Goal: Task Accomplishment & Management: Complete application form

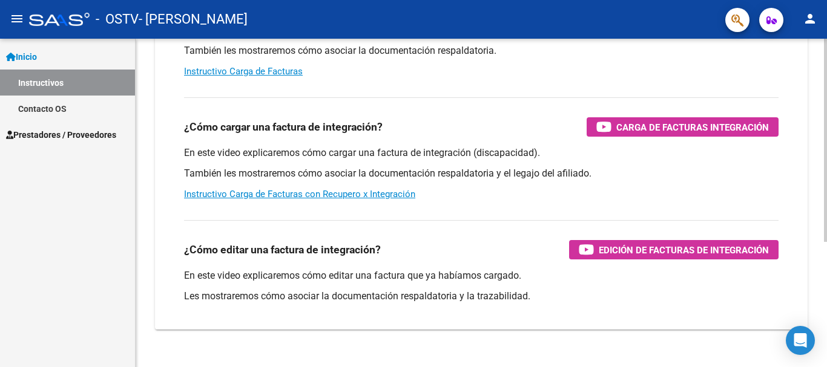
scroll to position [202, 0]
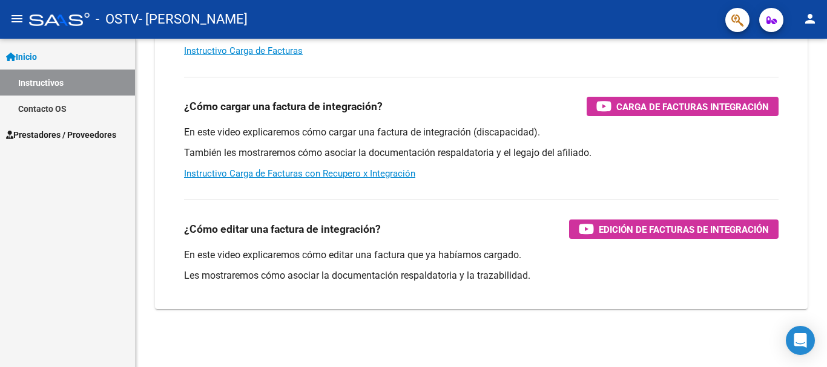
click at [44, 136] on span "Prestadores / Proveedores" at bounding box center [61, 134] width 110 height 13
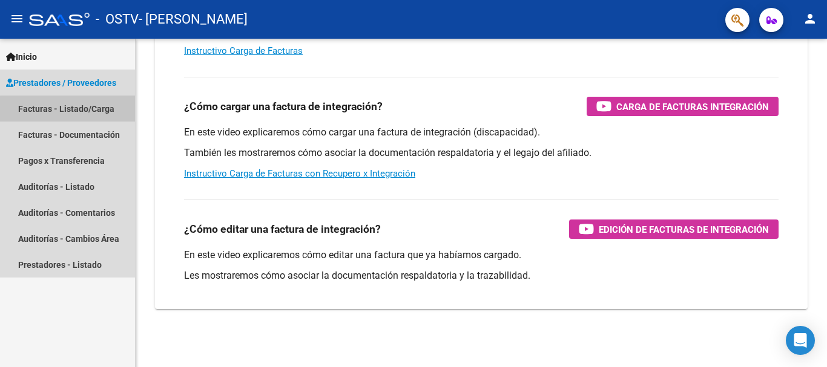
click at [87, 110] on link "Facturas - Listado/Carga" at bounding box center [67, 109] width 135 height 26
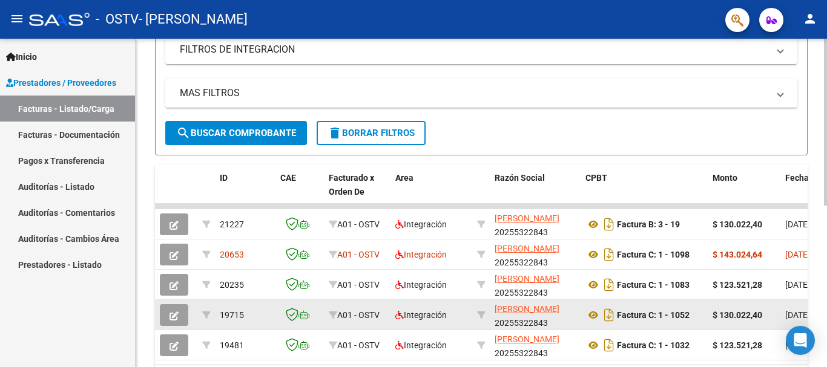
scroll to position [318, 0]
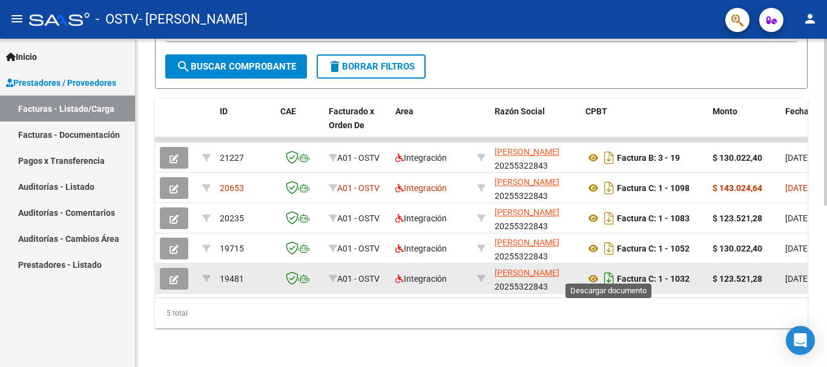
click at [609, 275] on icon "Descargar documento" at bounding box center [609, 278] width 16 height 19
click at [170, 275] on icon "button" at bounding box center [173, 279] width 9 height 9
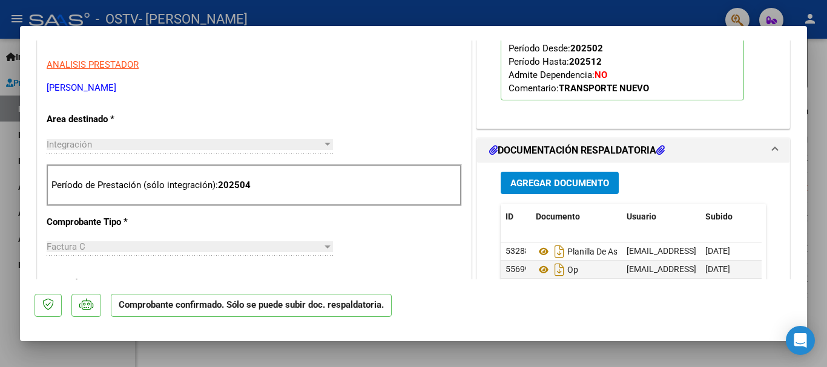
scroll to position [484, 0]
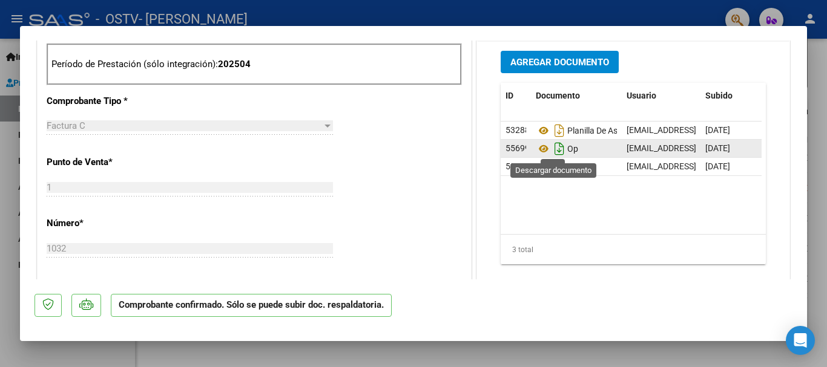
click at [553, 146] on icon "Descargar documento" at bounding box center [559, 148] width 16 height 19
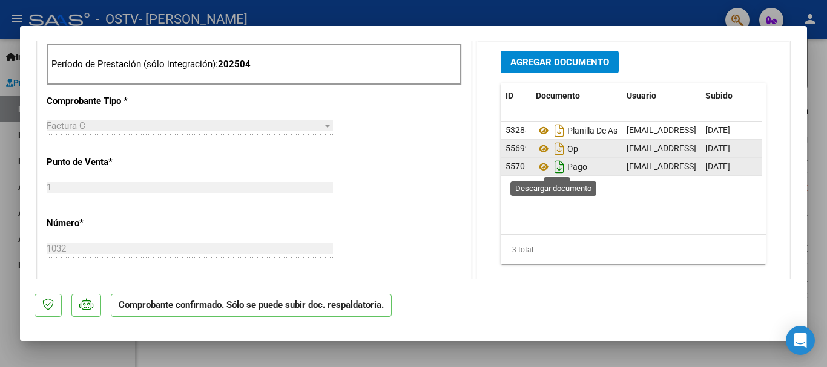
click at [554, 171] on icon "Descargar documento" at bounding box center [559, 166] width 16 height 19
click at [817, 64] on div at bounding box center [413, 183] width 827 height 367
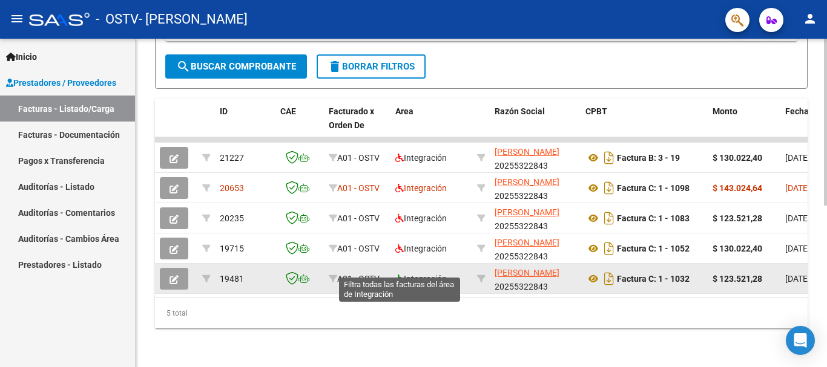
scroll to position [318, 0]
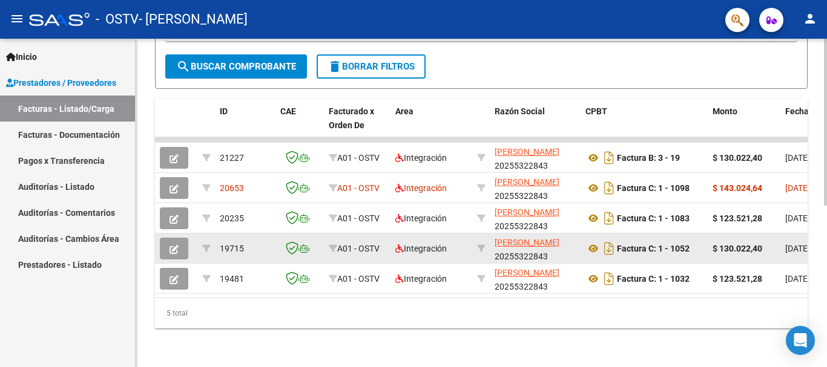
click at [172, 245] on icon "button" at bounding box center [173, 249] width 9 height 9
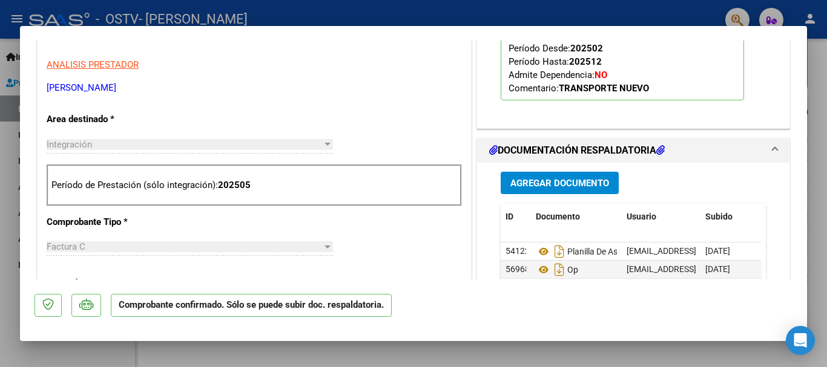
scroll to position [484, 0]
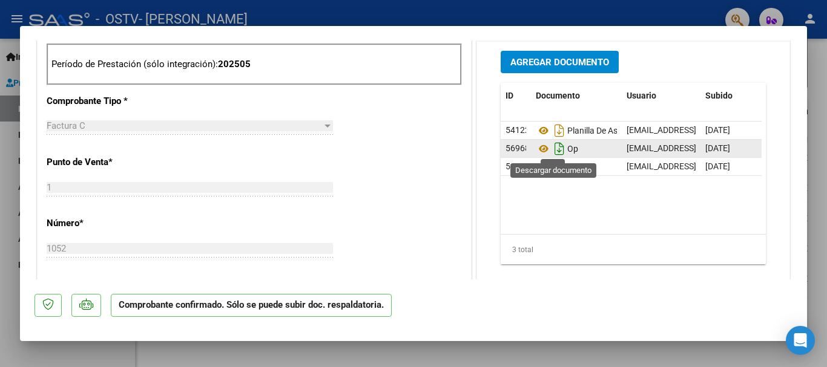
click at [551, 143] on icon "Descargar documento" at bounding box center [559, 148] width 16 height 19
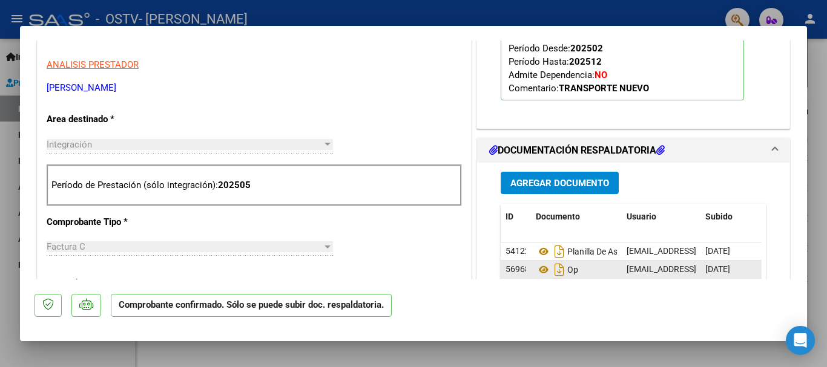
scroll to position [0, 0]
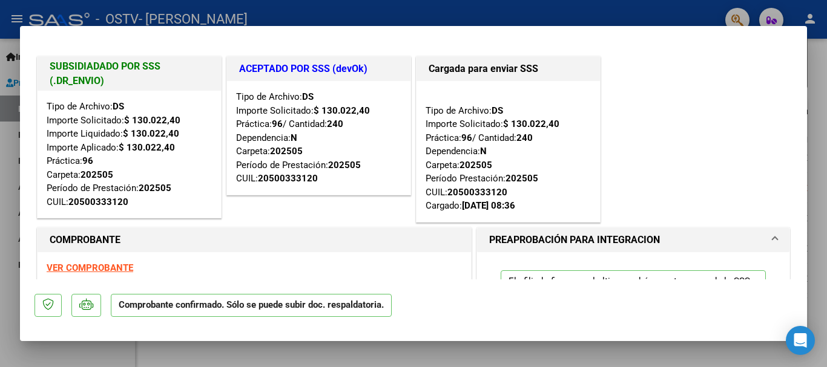
click at [814, 199] on div at bounding box center [413, 183] width 827 height 367
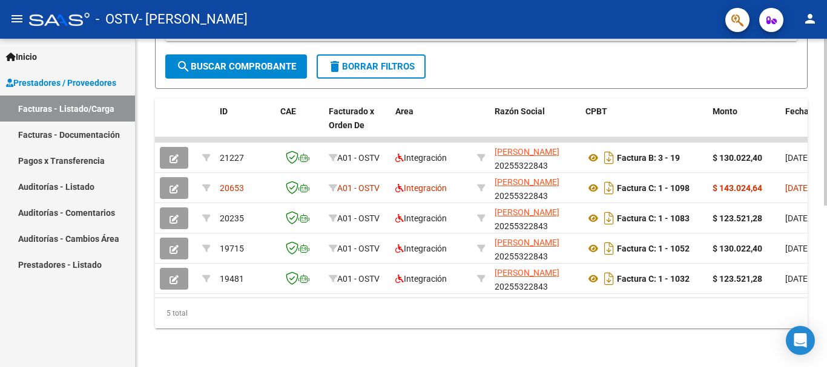
scroll to position [318, 0]
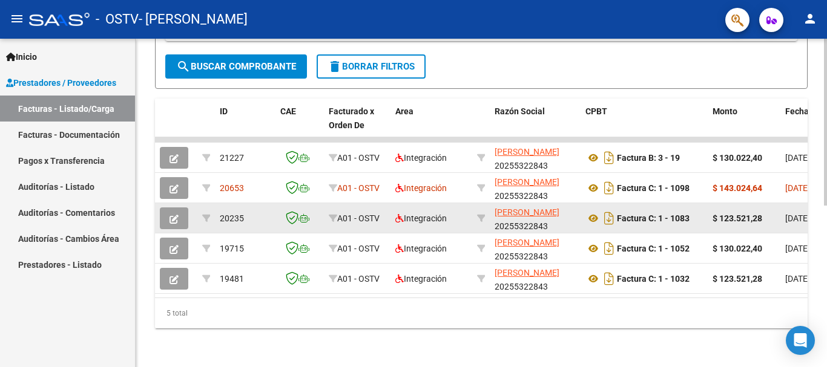
click at [171, 215] on icon "button" at bounding box center [173, 219] width 9 height 9
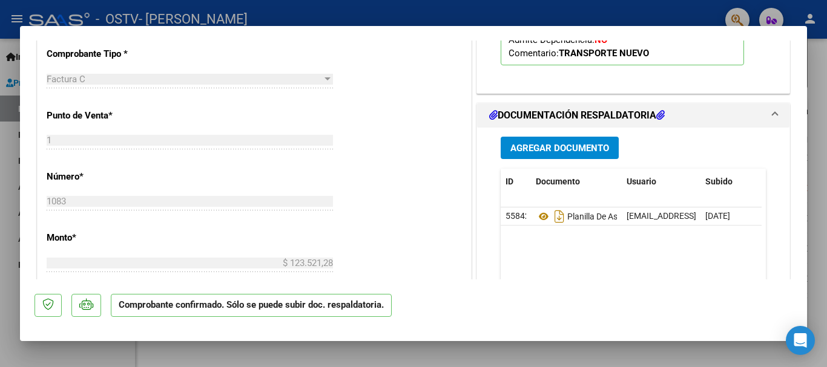
scroll to position [605, 0]
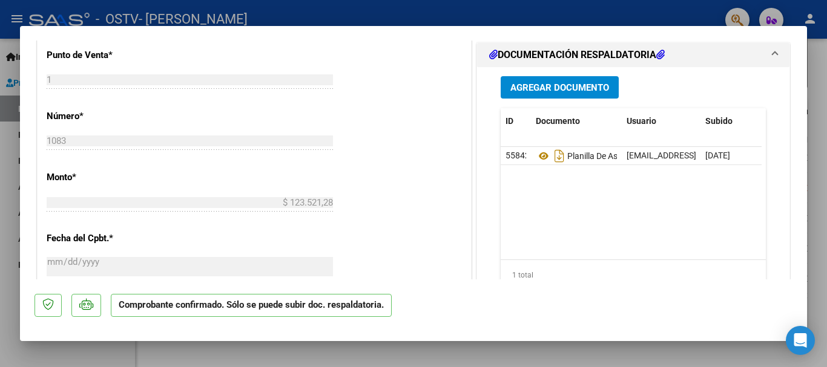
click at [815, 96] on div at bounding box center [413, 183] width 827 height 367
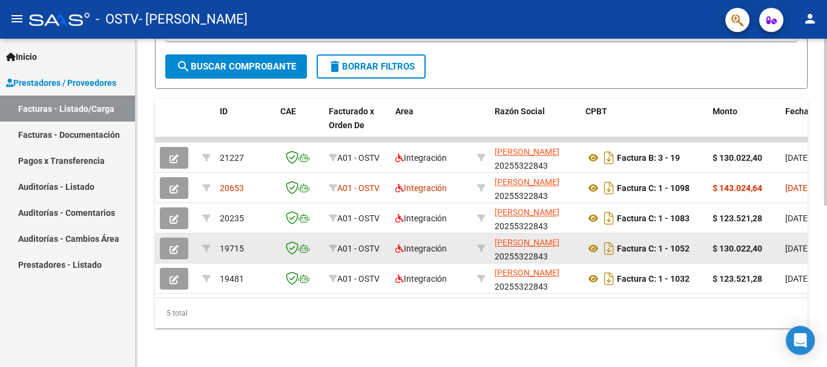
scroll to position [318, 0]
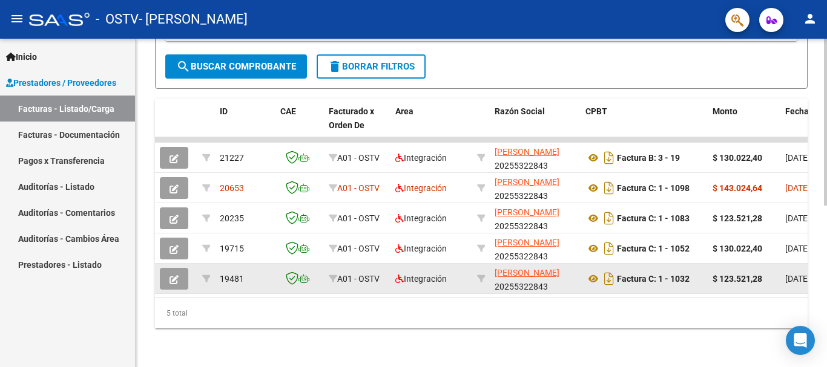
click at [176, 275] on icon "button" at bounding box center [173, 279] width 9 height 9
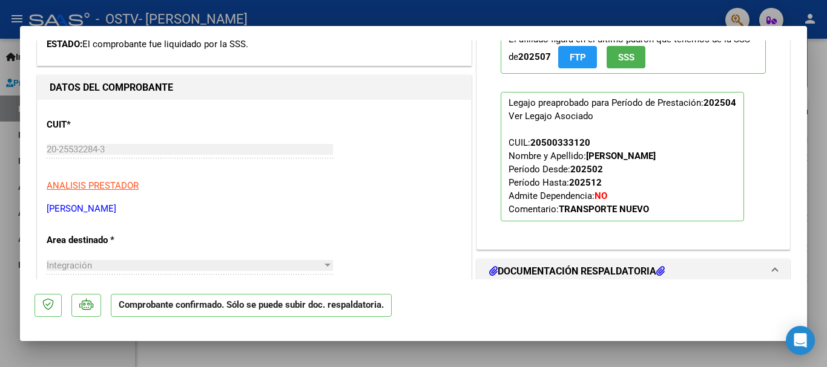
scroll to position [424, 0]
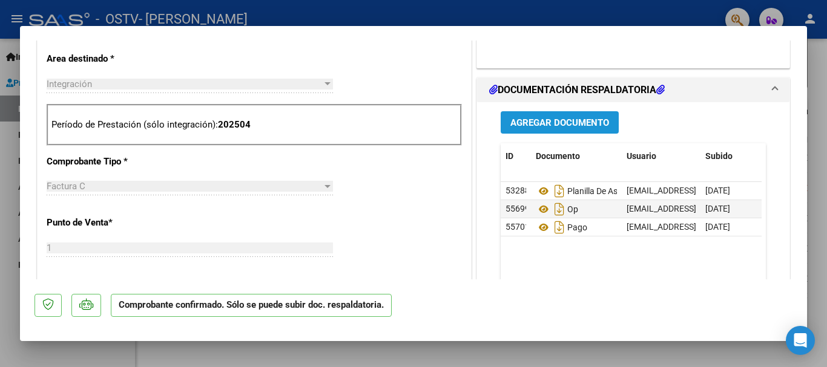
click at [559, 127] on span "Agregar Documento" at bounding box center [559, 122] width 99 height 11
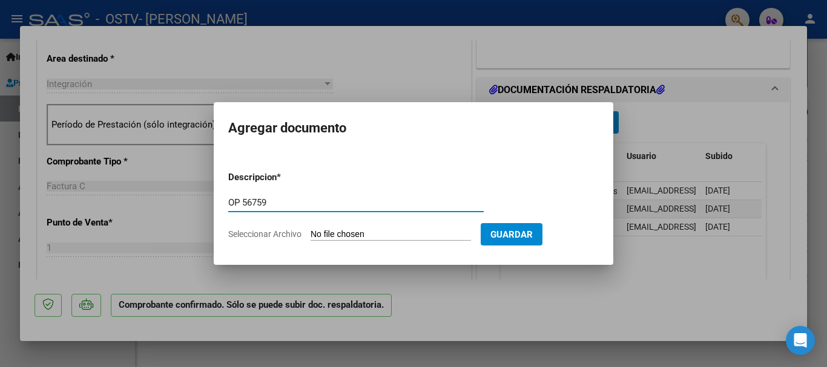
type input "OP 56759"
click at [409, 232] on input "Seleccionar Archivo" at bounding box center [390, 234] width 160 height 11
type input "C:\fakepath\OP 56759. Recibido.pdf"
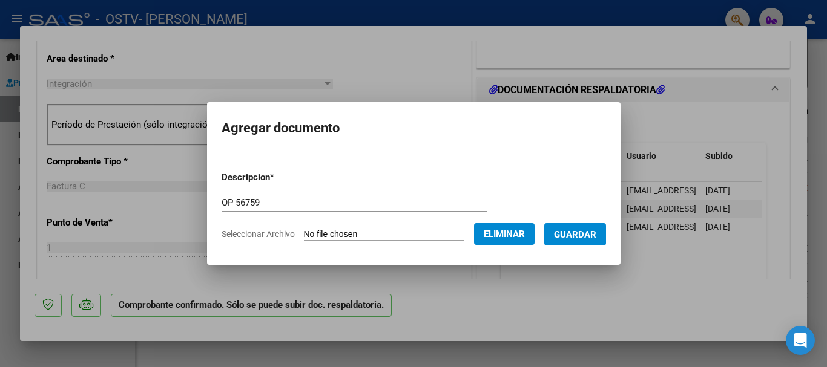
click at [580, 239] on span "Guardar" at bounding box center [575, 234] width 42 height 11
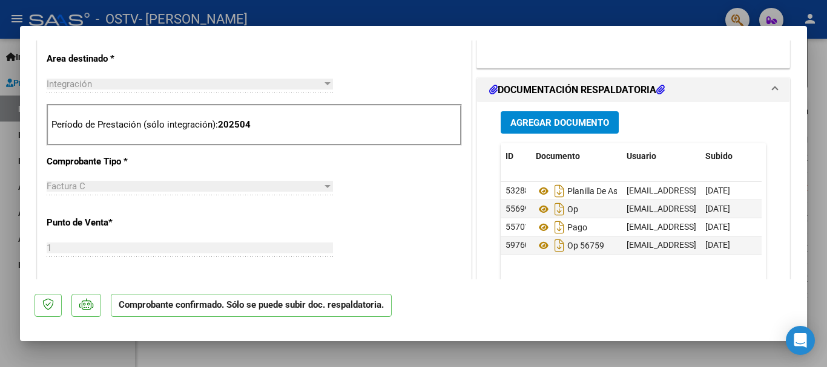
click at [813, 209] on div at bounding box center [413, 183] width 827 height 367
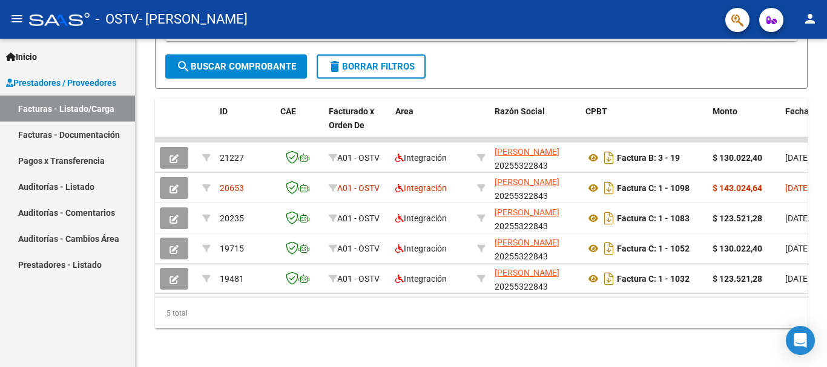
scroll to position [318, 0]
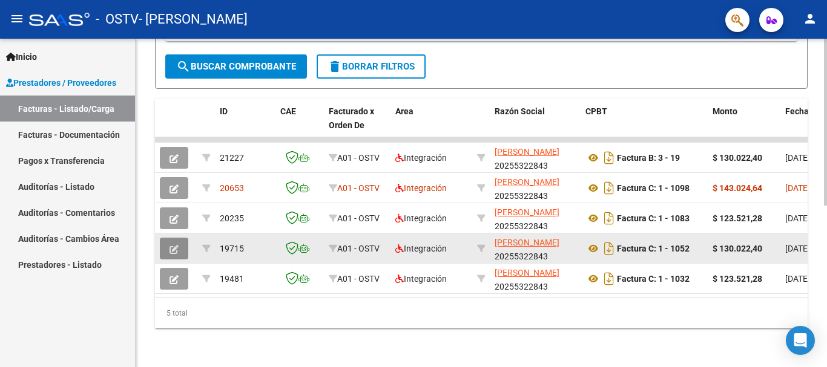
click at [174, 245] on icon "button" at bounding box center [173, 249] width 9 height 9
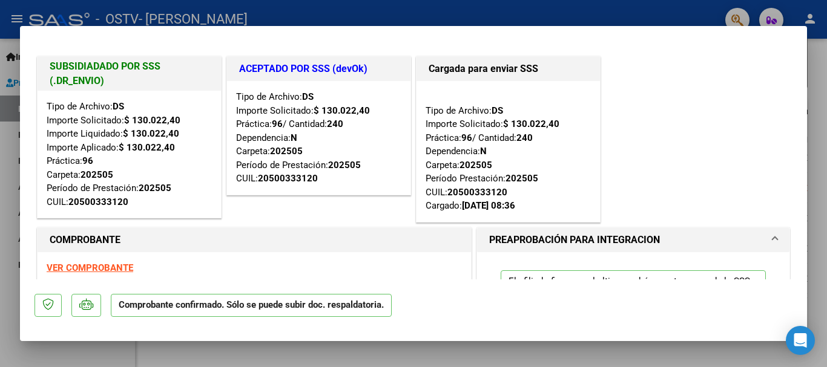
scroll to position [182, 0]
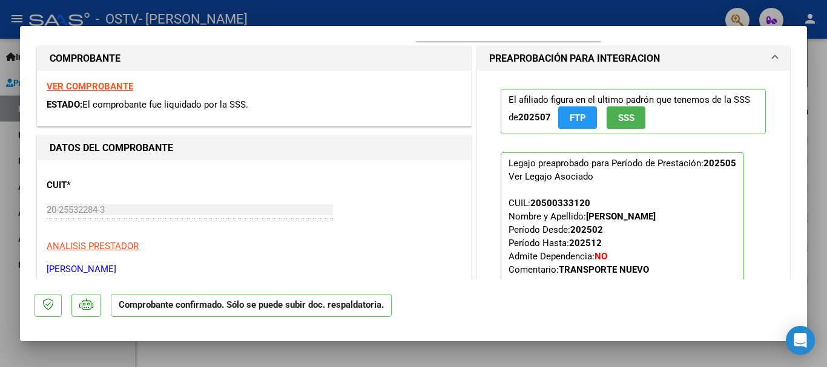
click at [811, 163] on div at bounding box center [413, 183] width 827 height 367
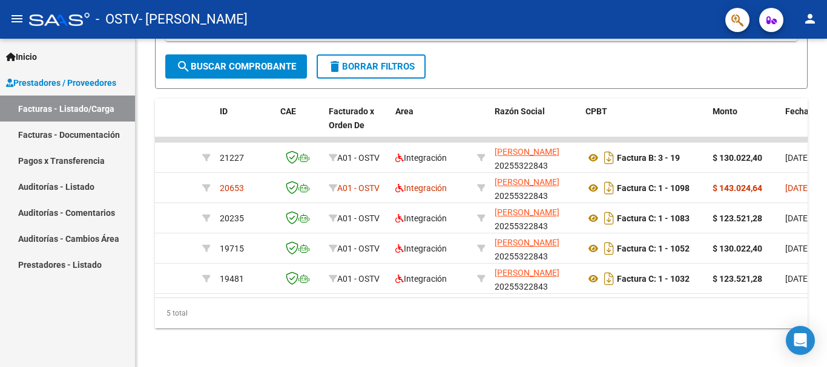
scroll to position [318, 0]
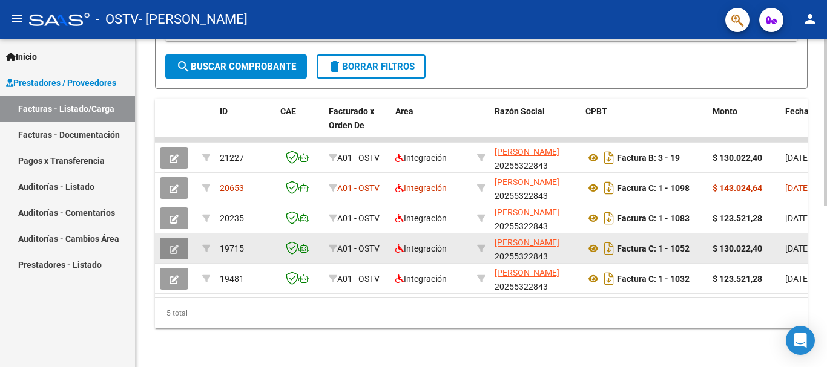
click at [174, 245] on icon "button" at bounding box center [173, 249] width 9 height 9
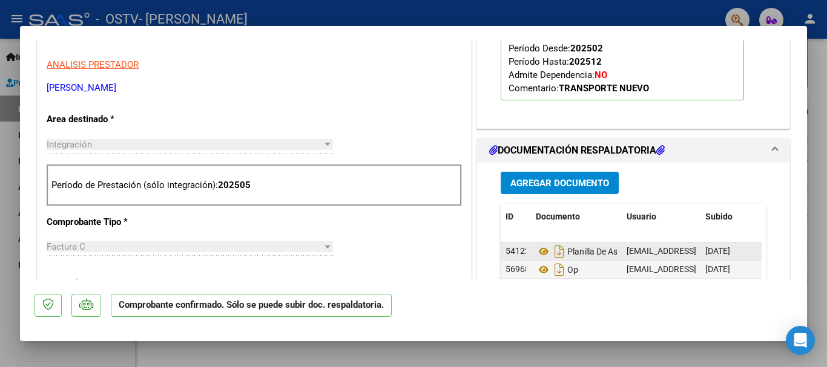
scroll to position [424, 0]
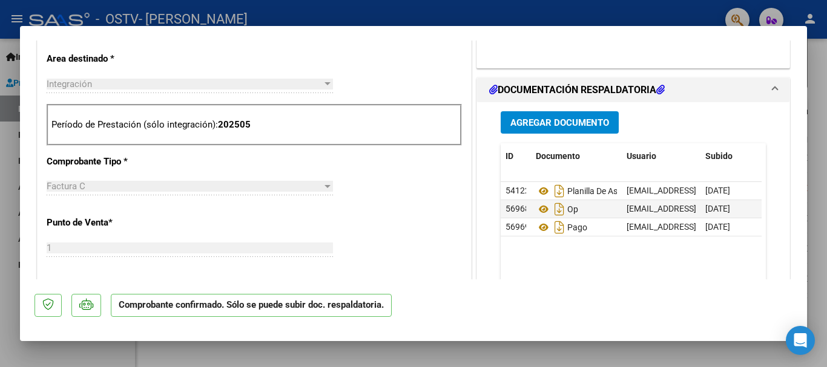
click at [539, 125] on span "Agregar Documento" at bounding box center [559, 122] width 99 height 11
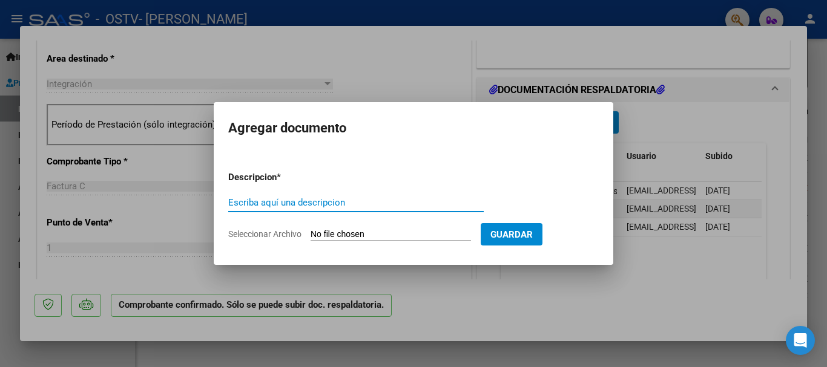
click at [245, 203] on input "Escriba aquí una descripcion" at bounding box center [355, 202] width 255 height 11
click at [275, 200] on input "OP 56878. Recibida" at bounding box center [355, 202] width 255 height 11
type input "OP 56878 recibida"
click at [365, 232] on input "Seleccionar Archivo" at bounding box center [390, 234] width 160 height 11
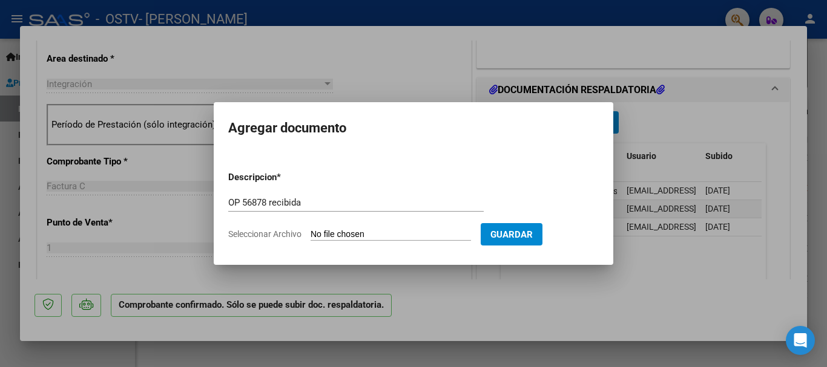
type input "C:\fakepath\OP 56878. Recibido.pdf"
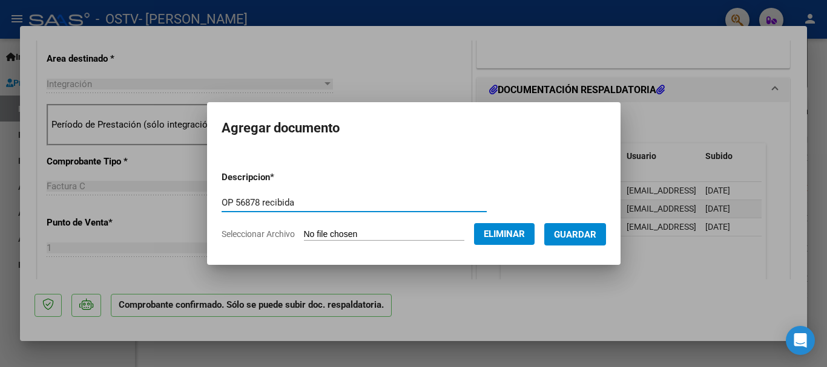
click at [297, 205] on input "OP 56878 recibida" at bounding box center [354, 202] width 265 height 11
type input "OP 56878 recibido"
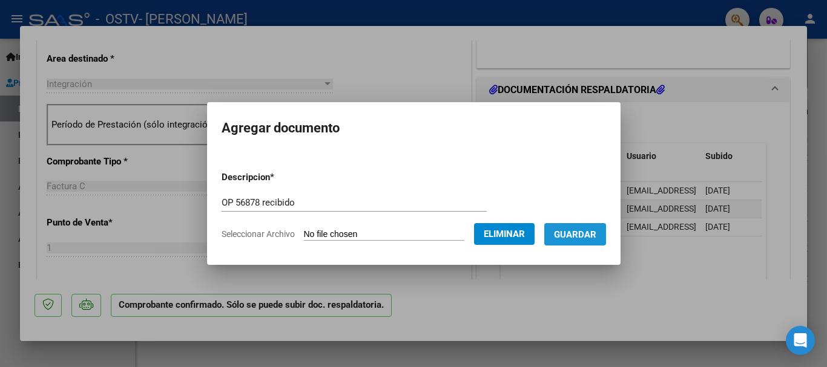
click at [580, 235] on span "Guardar" at bounding box center [575, 234] width 42 height 11
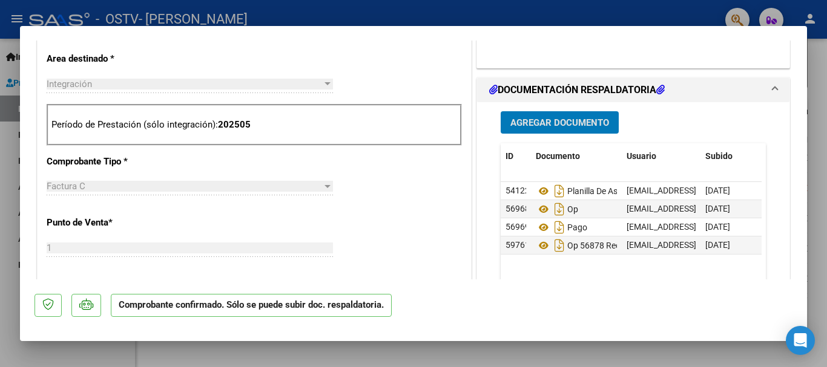
click at [822, 125] on div at bounding box center [413, 183] width 827 height 367
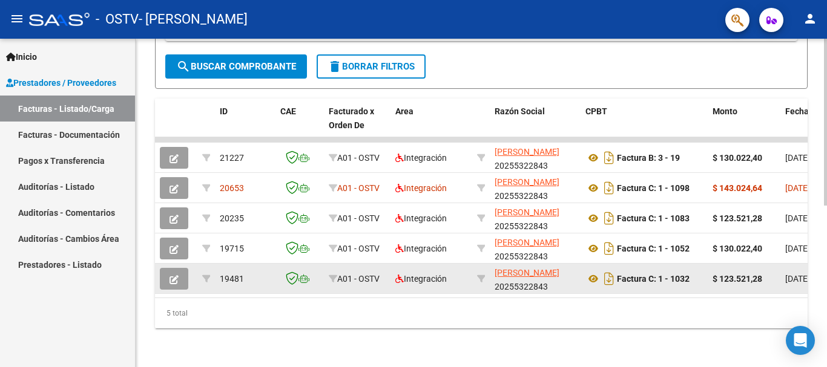
scroll to position [318, 0]
click at [171, 275] on icon "button" at bounding box center [173, 279] width 9 height 9
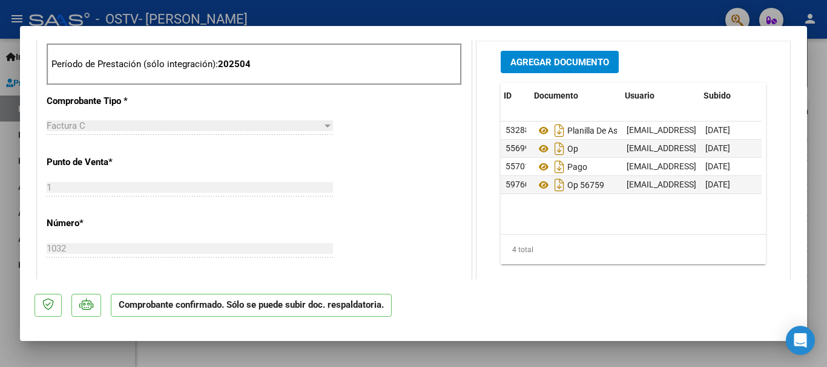
scroll to position [0, 60]
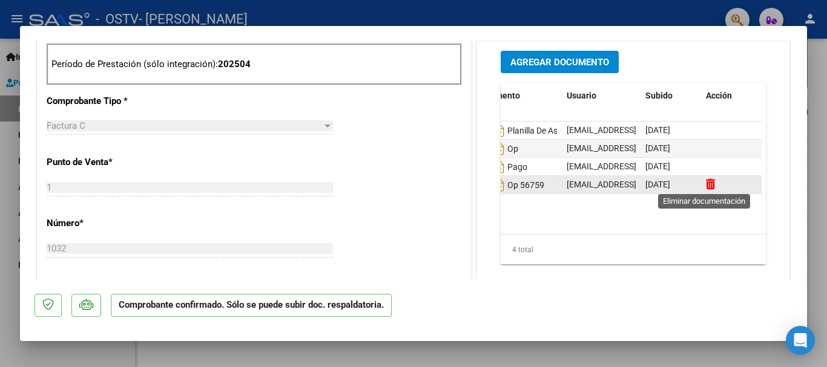
click at [706, 182] on icon at bounding box center [710, 184] width 9 height 11
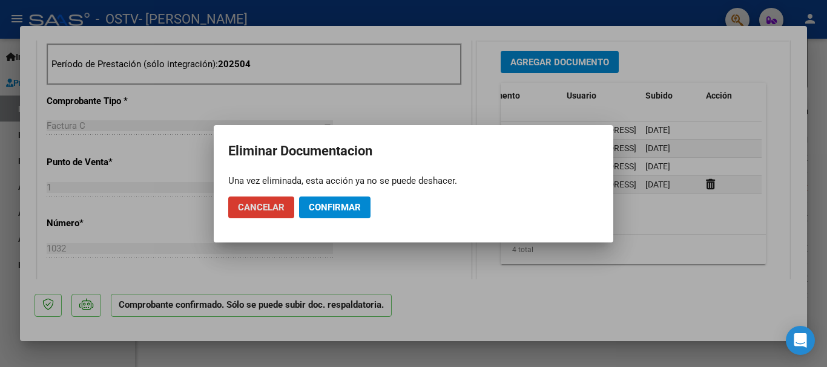
click at [333, 208] on span "Confirmar" at bounding box center [335, 207] width 52 height 11
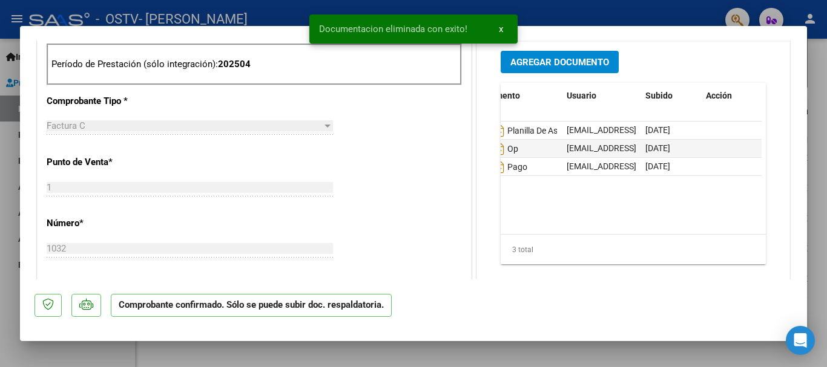
click at [817, 79] on div at bounding box center [413, 183] width 827 height 367
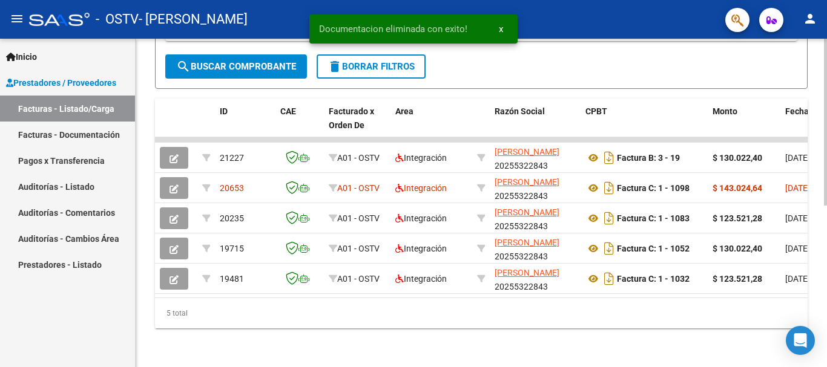
scroll to position [318, 0]
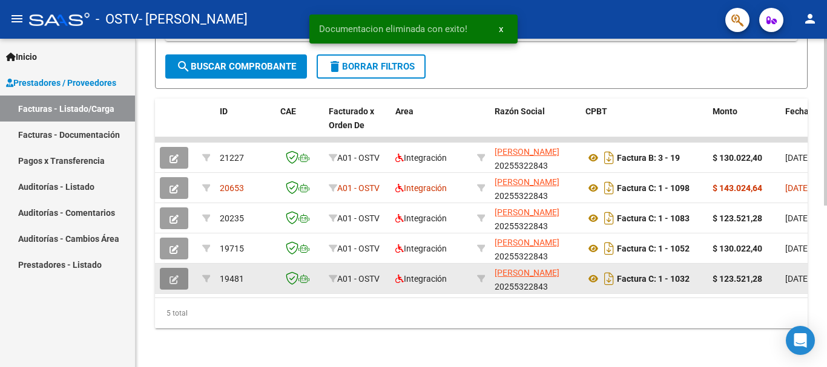
click at [171, 275] on icon "button" at bounding box center [173, 279] width 9 height 9
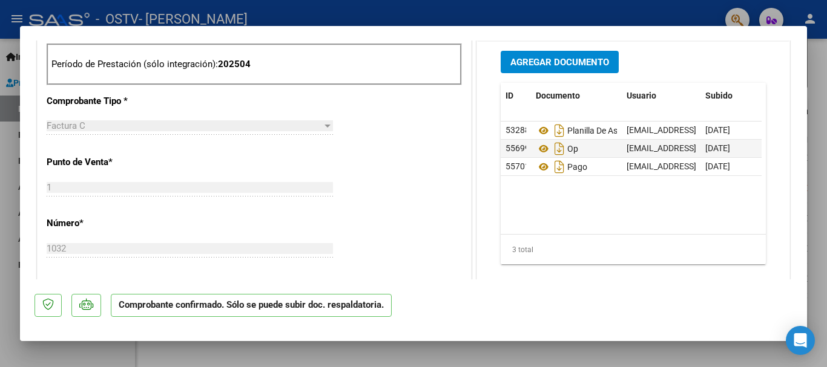
scroll to position [545, 0]
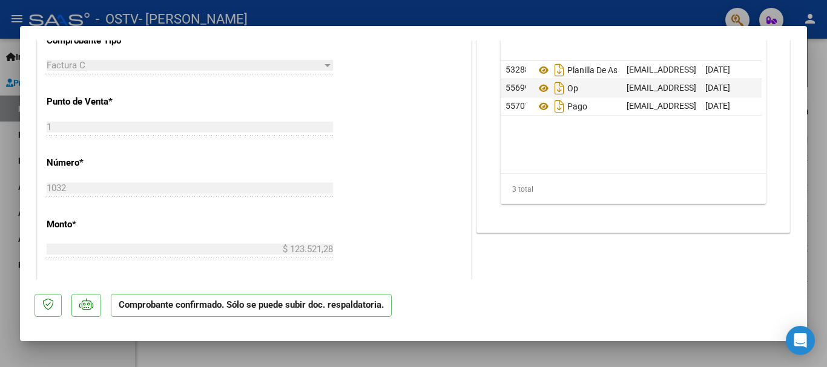
click at [819, 114] on div at bounding box center [413, 183] width 827 height 367
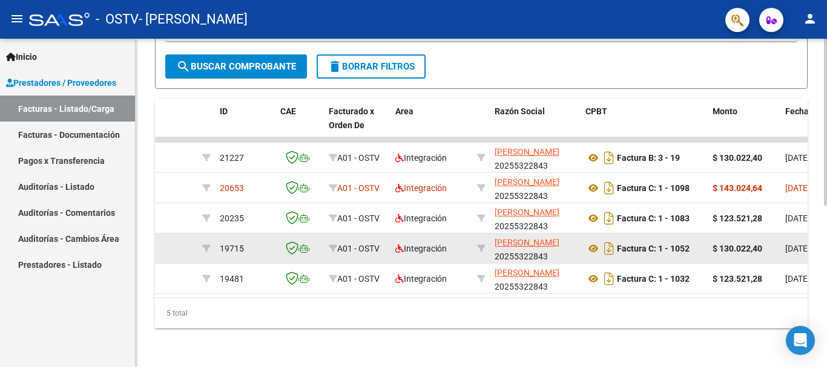
scroll to position [318, 0]
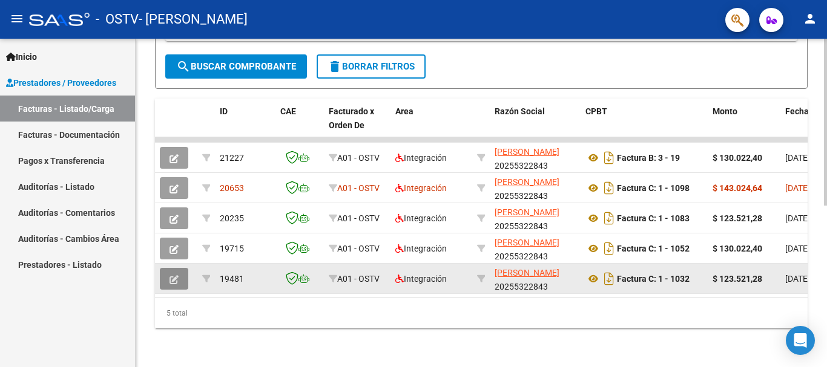
click at [173, 275] on icon "button" at bounding box center [173, 279] width 9 height 9
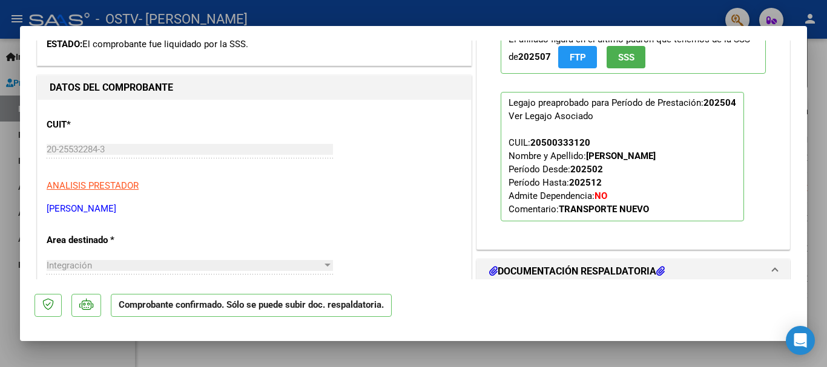
scroll to position [424, 0]
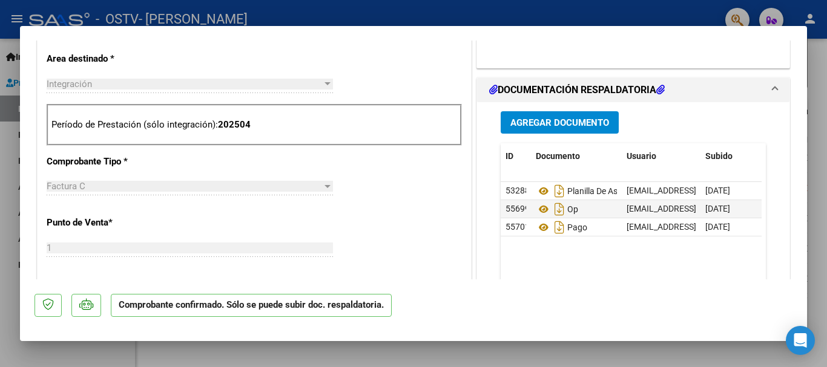
click at [810, 185] on div at bounding box center [413, 183] width 827 height 367
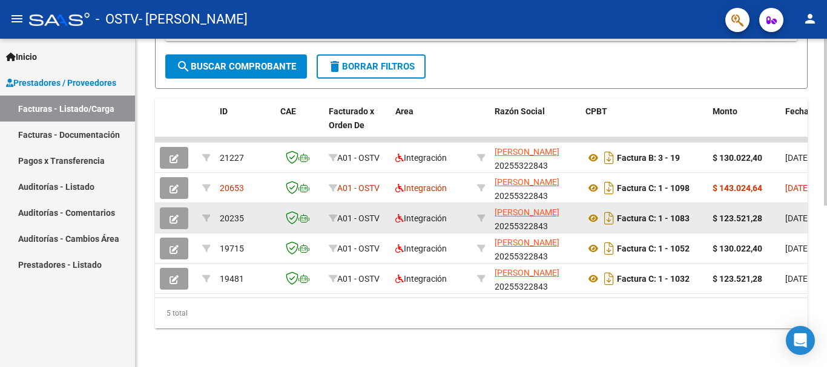
scroll to position [318, 0]
click at [169, 245] on icon "button" at bounding box center [173, 249] width 9 height 9
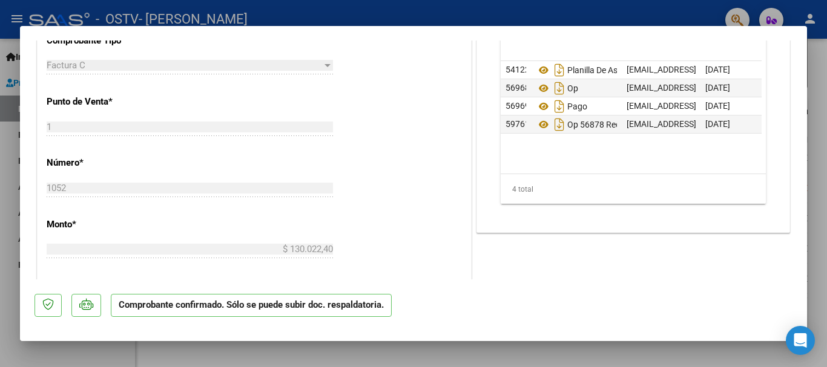
scroll to position [0, 60]
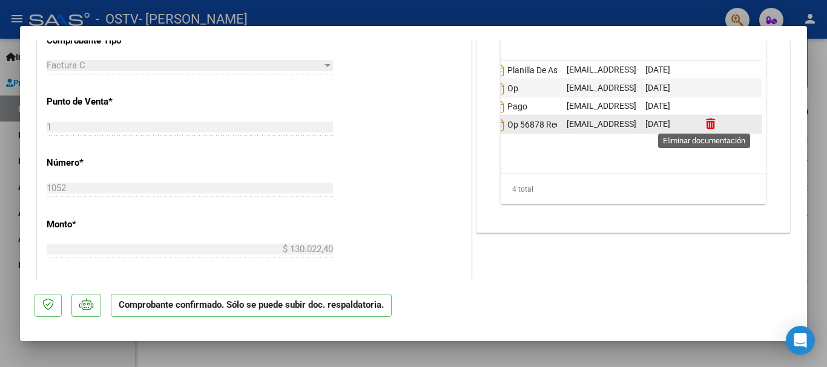
click at [706, 121] on icon at bounding box center [710, 123] width 9 height 11
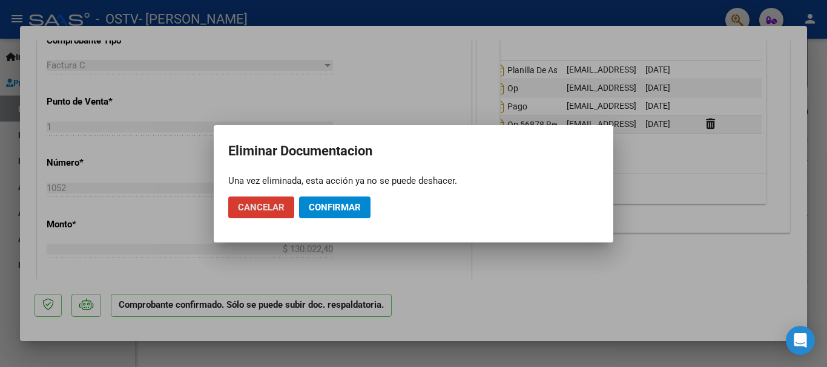
click at [328, 207] on span "Confirmar" at bounding box center [335, 207] width 52 height 11
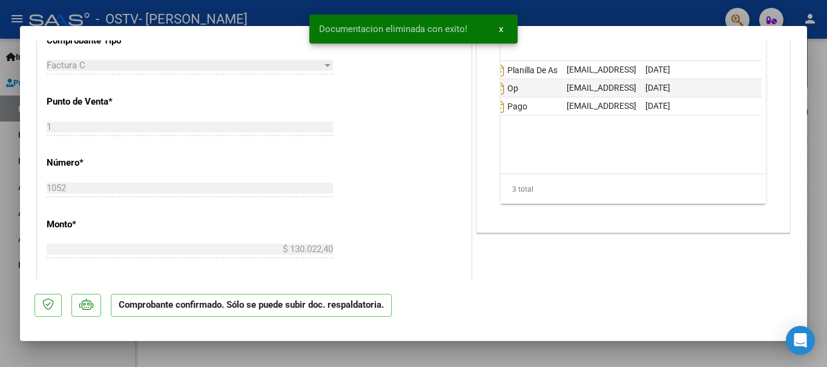
scroll to position [0, 0]
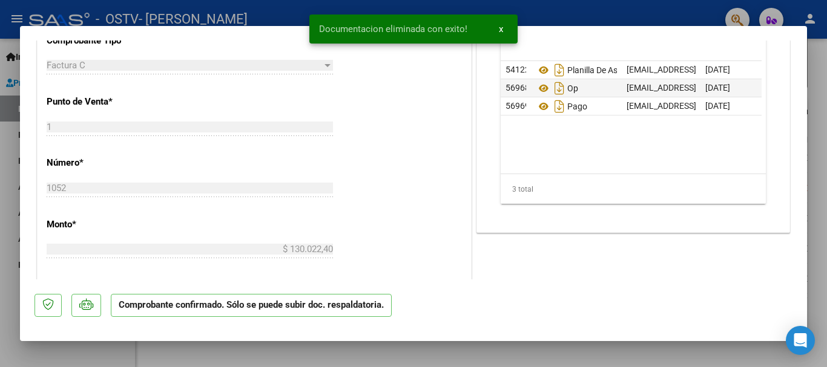
click at [821, 145] on div at bounding box center [413, 183] width 827 height 367
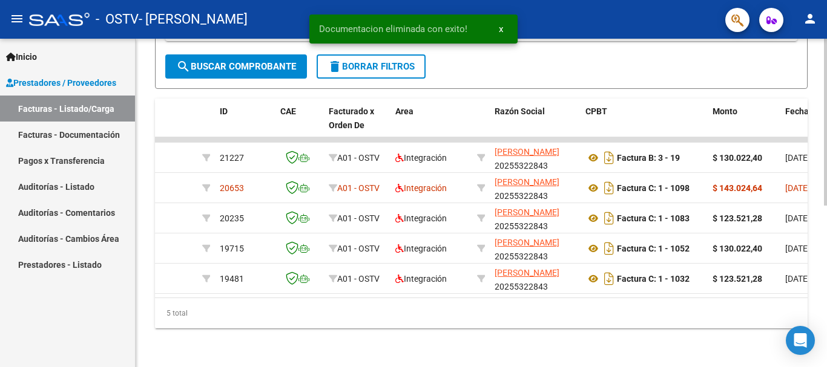
scroll to position [318, 0]
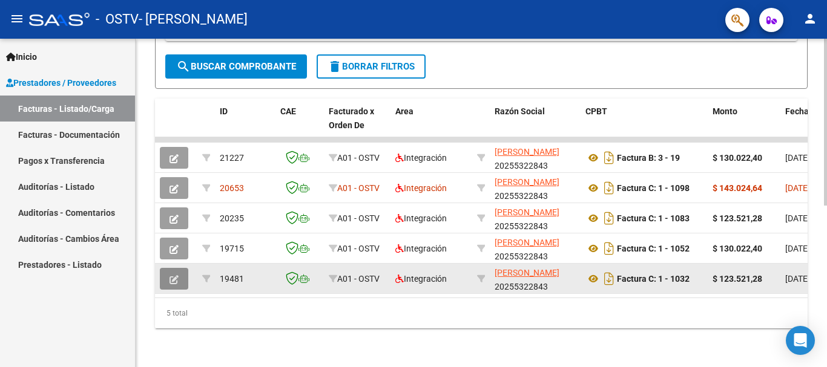
click at [180, 269] on button "button" at bounding box center [174, 279] width 28 height 22
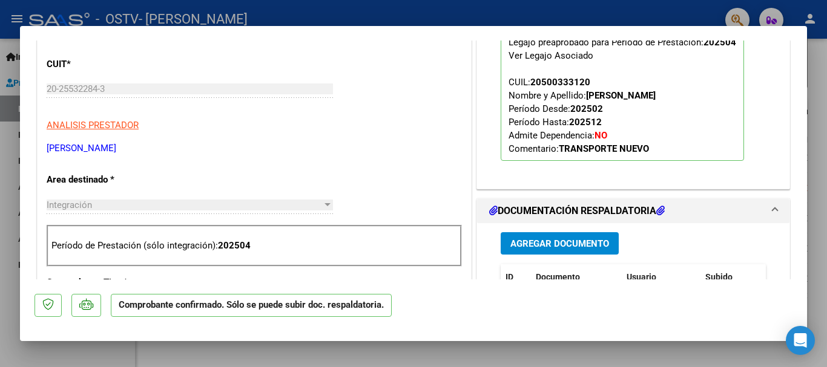
scroll to position [424, 0]
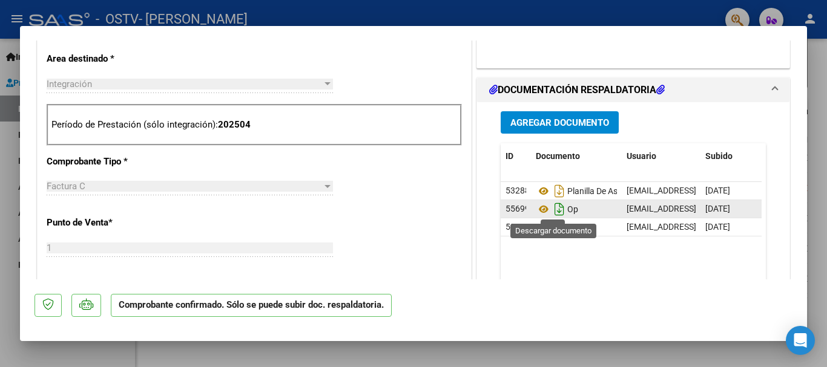
click at [551, 209] on icon "Descargar documento" at bounding box center [559, 209] width 16 height 19
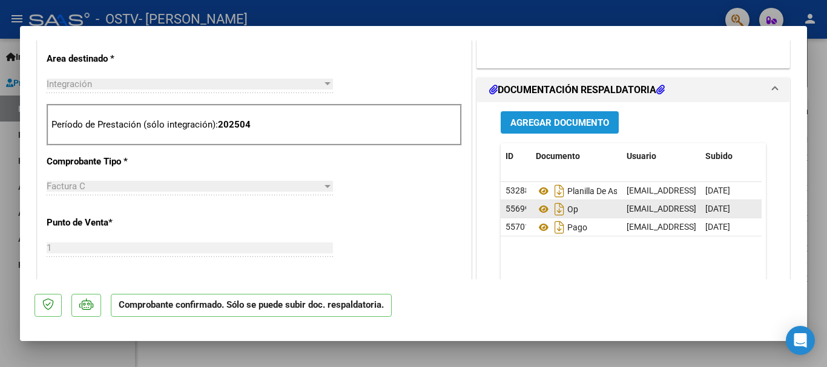
click at [540, 122] on span "Agregar Documento" at bounding box center [559, 122] width 99 height 11
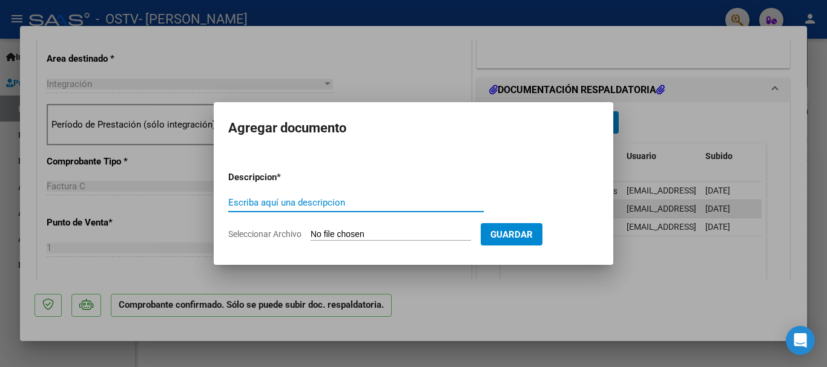
click at [266, 198] on input "Escriba aquí una descripcion" at bounding box center [355, 202] width 255 height 11
click at [243, 202] on input "OP recibido" at bounding box center [355, 202] width 255 height 11
type input "OP 56759 recibido"
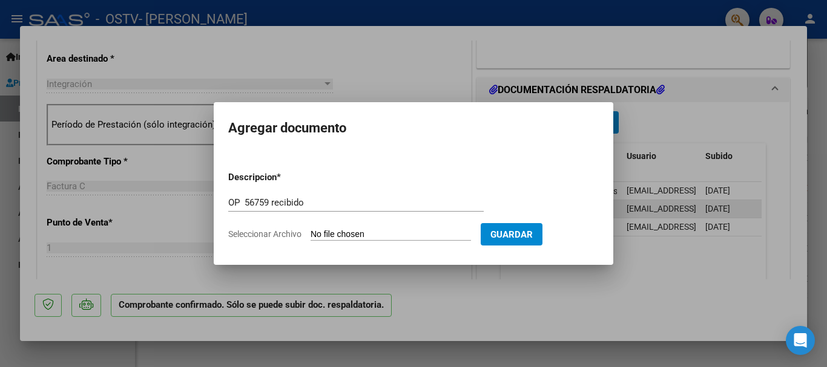
click at [416, 229] on input "Seleccionar Archivo" at bounding box center [390, 234] width 160 height 11
type input "C:\fakepath\OP 56759. Recibido.pdf"
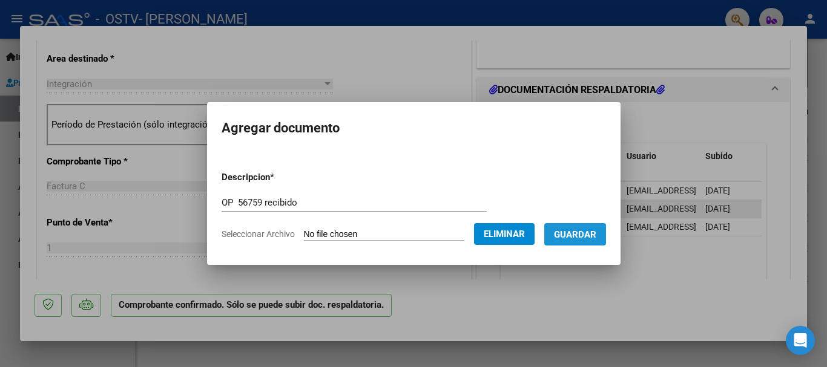
click at [596, 235] on span "Guardar" at bounding box center [575, 234] width 42 height 11
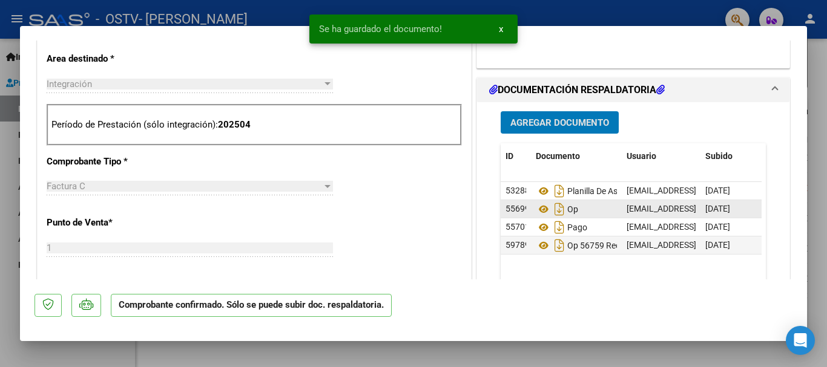
click at [815, 217] on div at bounding box center [413, 183] width 827 height 367
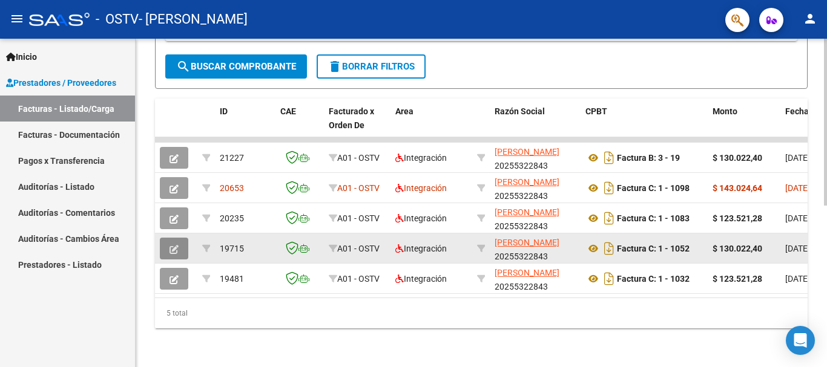
click at [174, 245] on icon "button" at bounding box center [173, 249] width 9 height 9
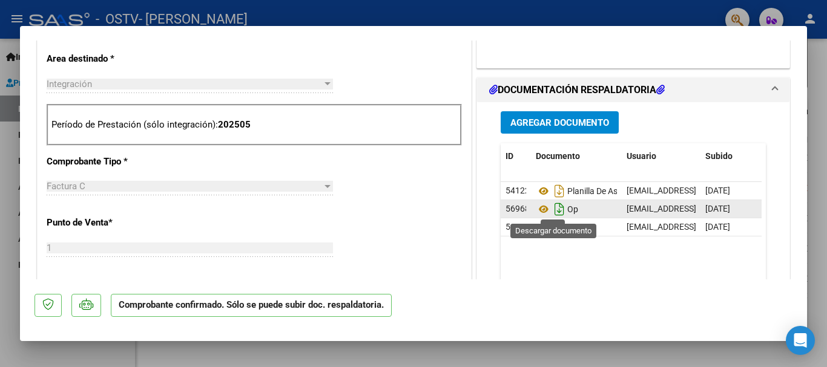
click at [552, 209] on icon "Descargar documento" at bounding box center [559, 209] width 16 height 19
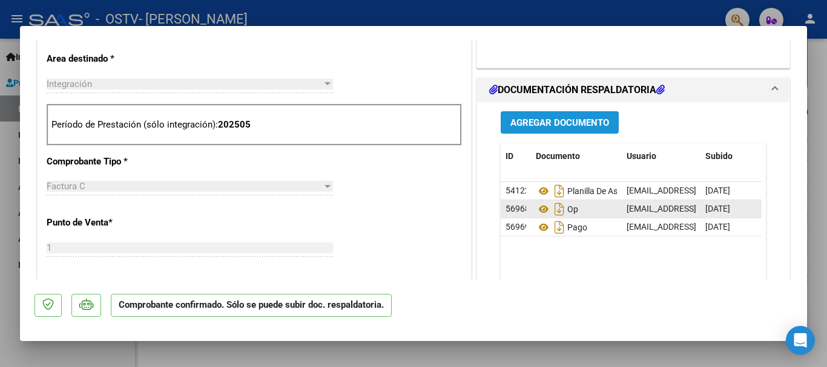
click at [542, 125] on span "Agregar Documento" at bounding box center [559, 122] width 99 height 11
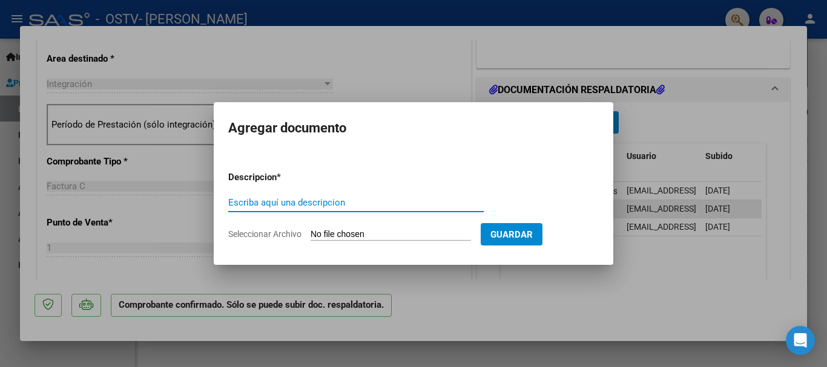
click at [294, 206] on input "Escriba aquí una descripcion" at bounding box center [355, 202] width 255 height 11
type input "OP 56878 recibido"
click at [407, 231] on input "Seleccionar Archivo" at bounding box center [390, 234] width 160 height 11
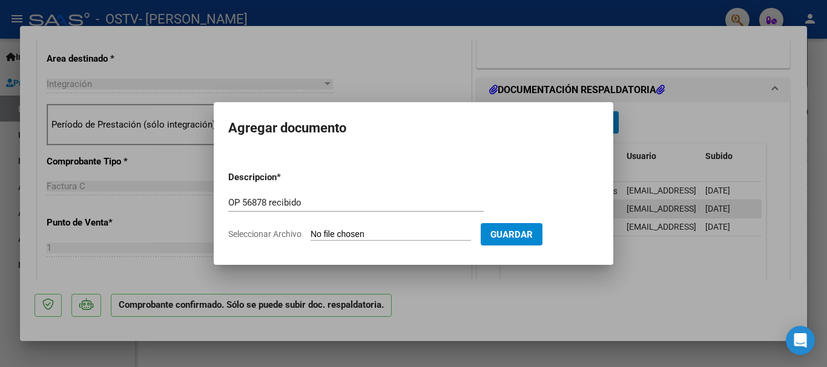
type input "C:\fakepath\OP 56878. Recibido.pdf"
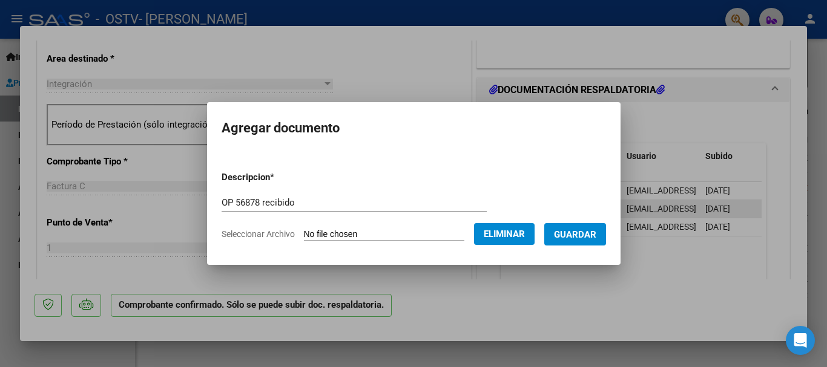
click at [584, 234] on span "Guardar" at bounding box center [575, 234] width 42 height 11
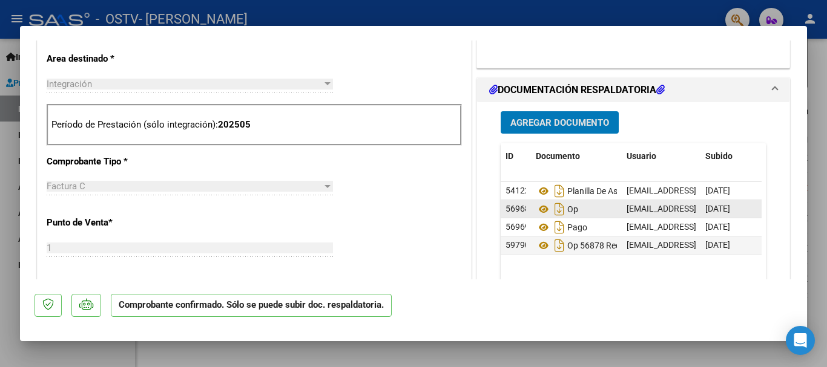
click at [826, 192] on div at bounding box center [413, 183] width 827 height 367
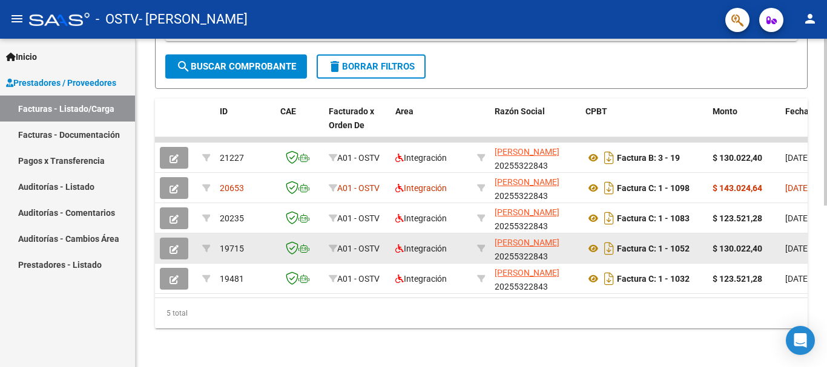
scroll to position [318, 0]
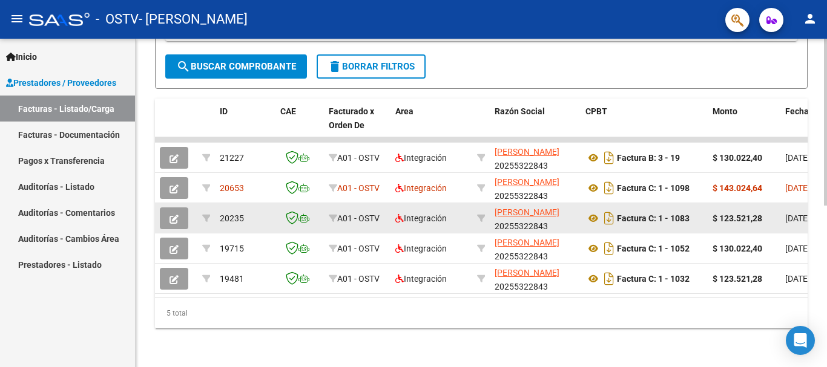
click at [180, 208] on button "button" at bounding box center [174, 219] width 28 height 22
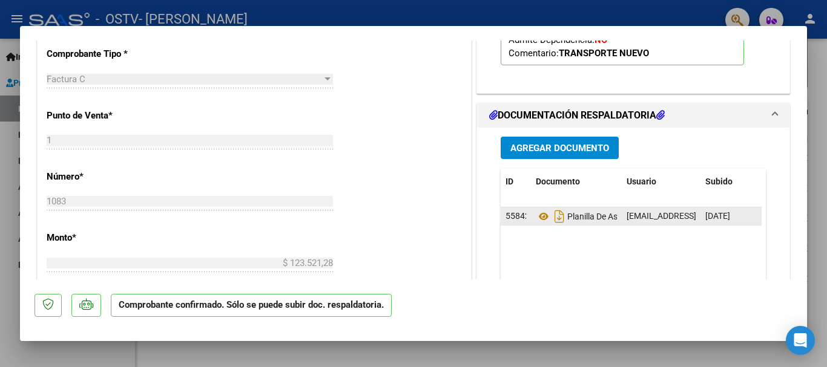
scroll to position [605, 0]
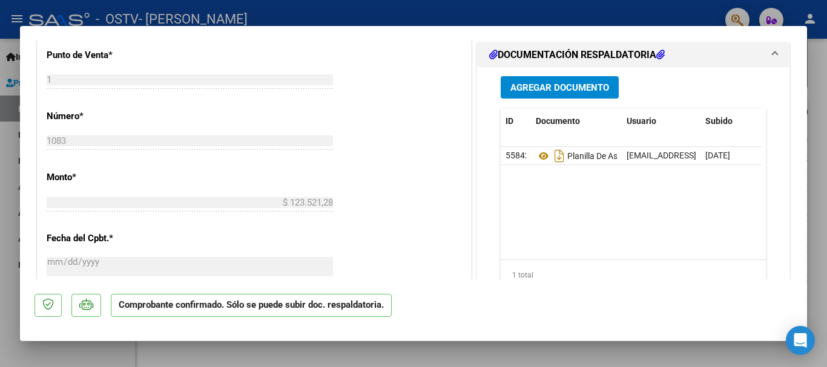
click at [816, 172] on div at bounding box center [413, 183] width 827 height 367
type input "$ 0,00"
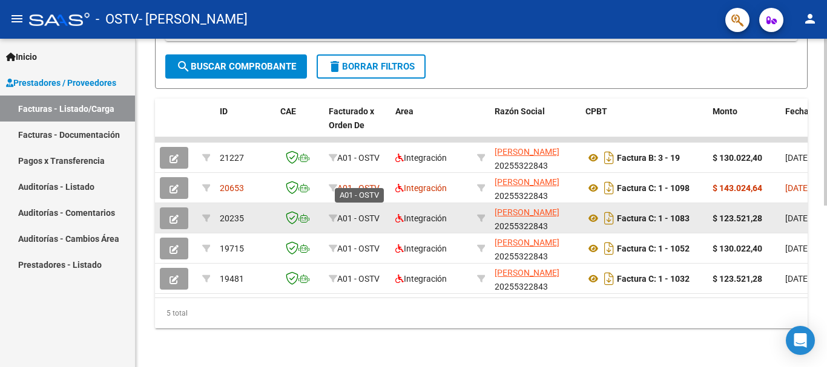
scroll to position [318, 0]
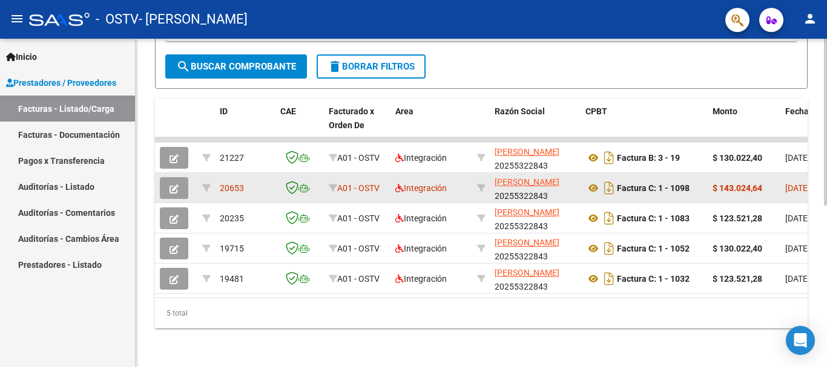
click at [172, 185] on icon "button" at bounding box center [173, 189] width 9 height 9
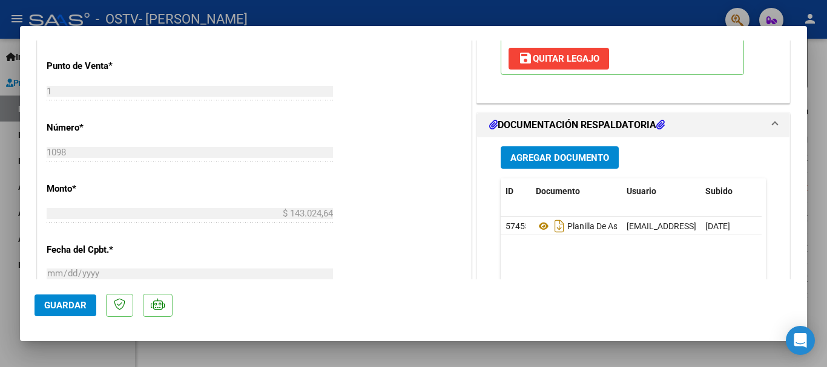
scroll to position [545, 0]
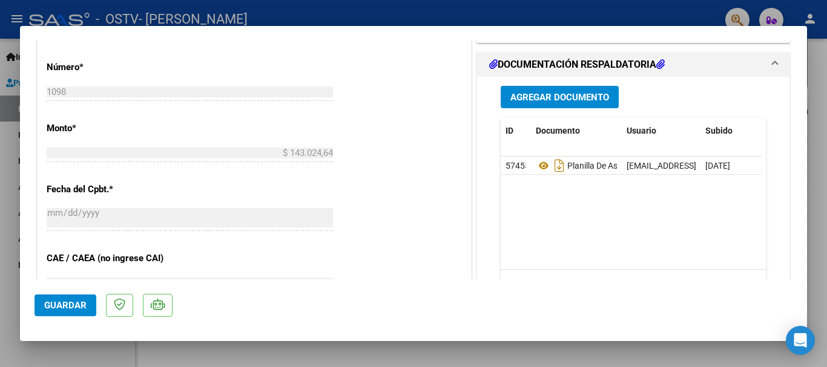
click at [815, 79] on div at bounding box center [413, 183] width 827 height 367
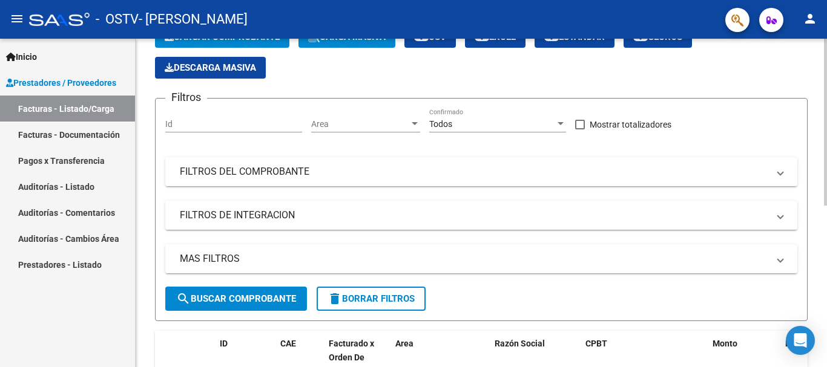
scroll to position [0, 0]
